Goal: Task Accomplishment & Management: Manage account settings

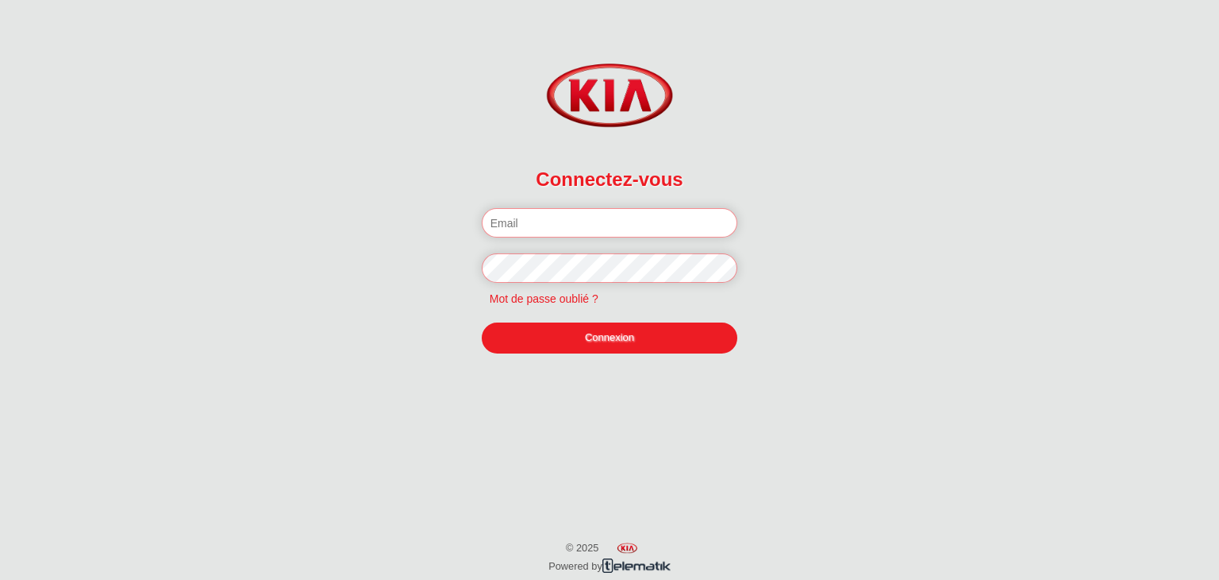
type input "boudriga.zied@hotmail.com"
click at [619, 342] on link "Connexion" at bounding box center [610, 337] width 256 height 30
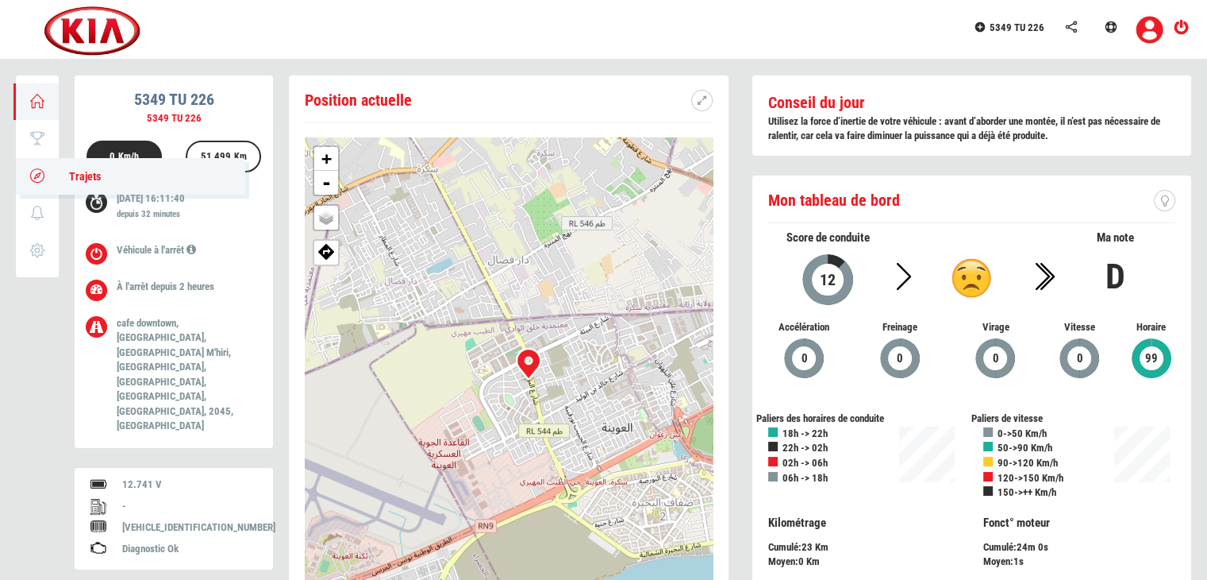
click at [43, 173] on icon at bounding box center [38, 175] width 18 height 11
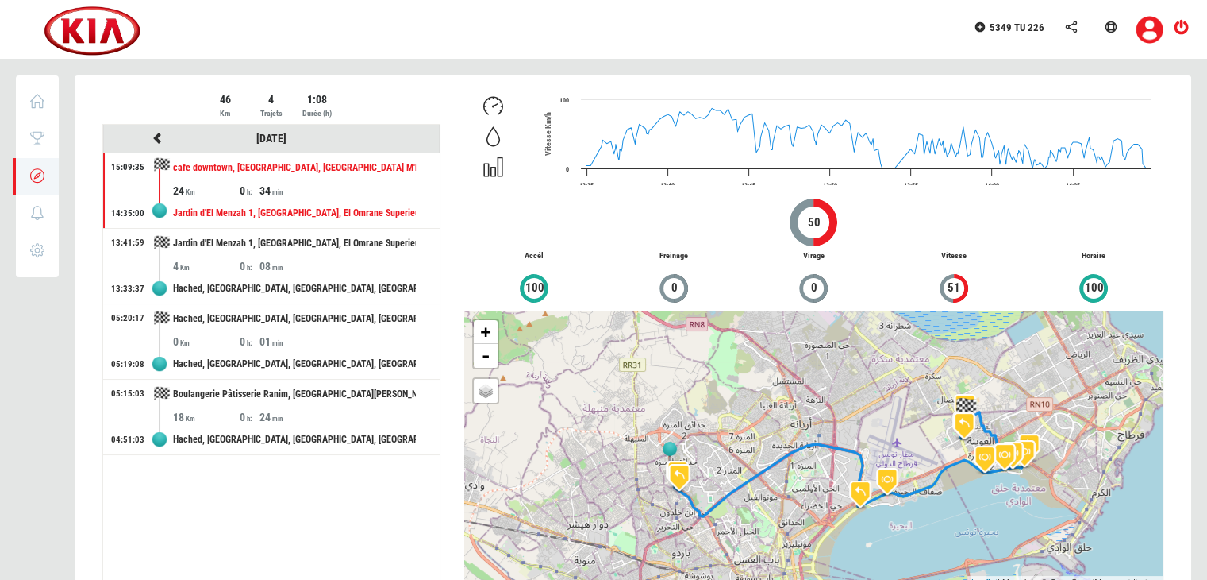
click at [359, 516] on ul "[DATE] 15:09:35 14:35:00 cafe downtown, [GEOGRAPHIC_DATA], [GEOGRAPHIC_DATA], […" at bounding box center [271, 355] width 337 height 461
